Goal: Navigation & Orientation: Find specific page/section

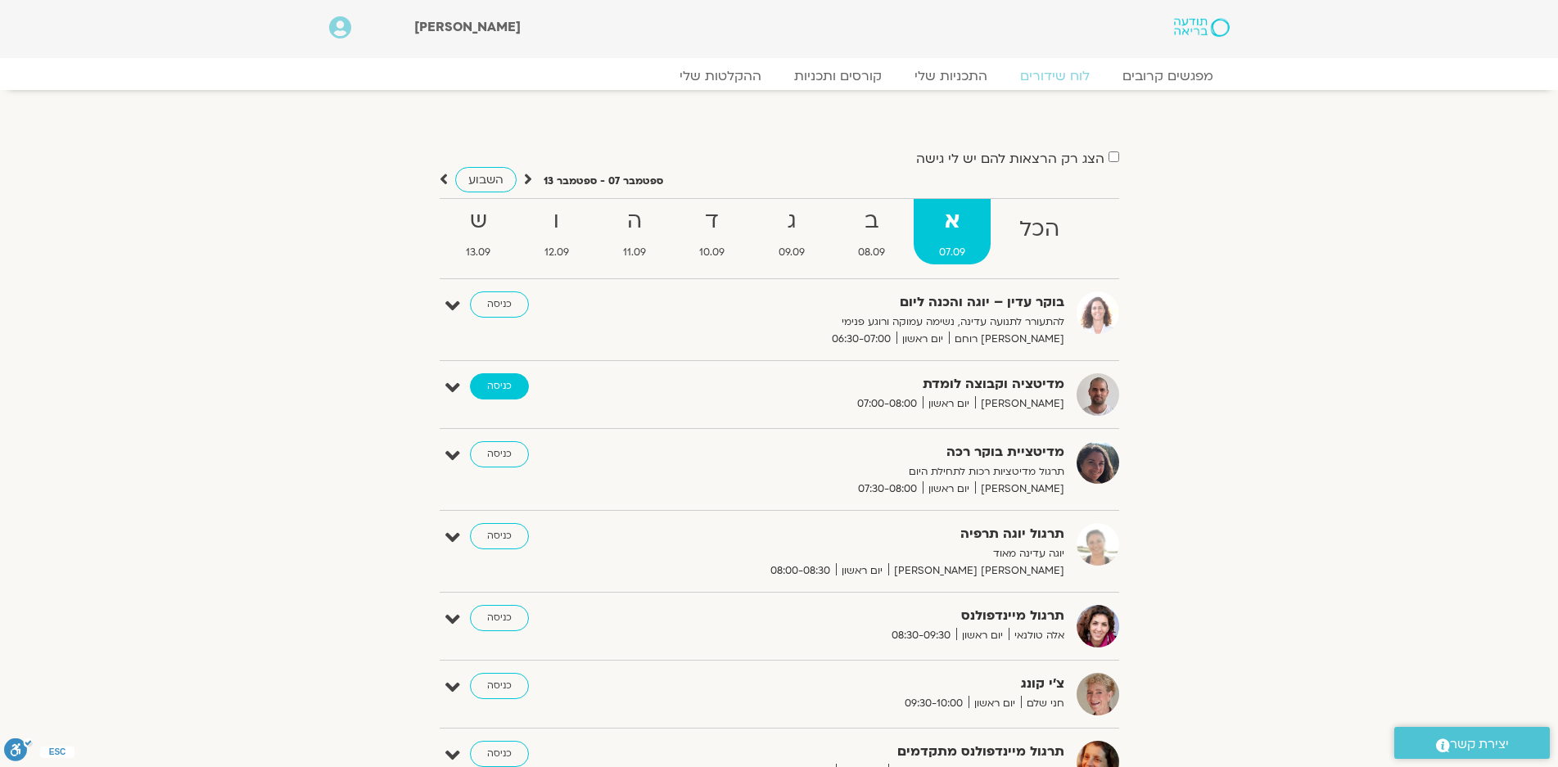
click at [498, 383] on link "כניסה" at bounding box center [499, 386] width 59 height 26
click at [503, 447] on link "כניסה" at bounding box center [499, 454] width 59 height 26
